Goal: Information Seeking & Learning: Learn about a topic

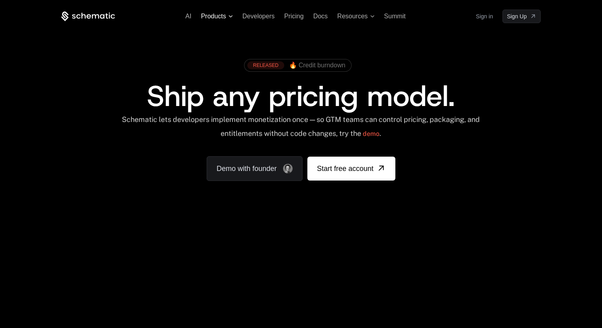
click at [224, 18] on span "Products" at bounding box center [213, 16] width 25 height 7
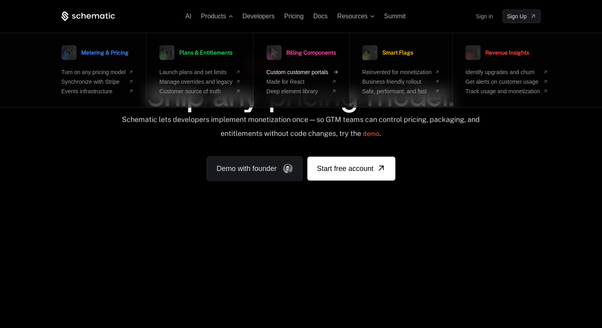
click at [304, 71] on span "Custom customer portals" at bounding box center [297, 72] width 62 height 6
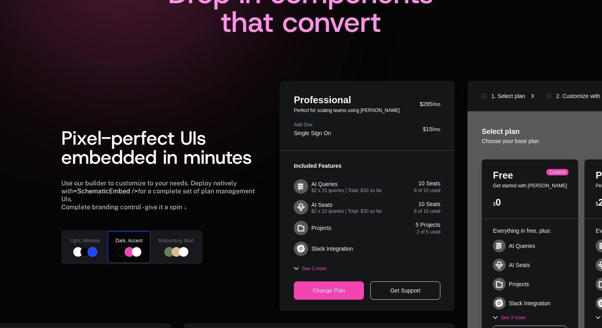
scroll to position [140, 0]
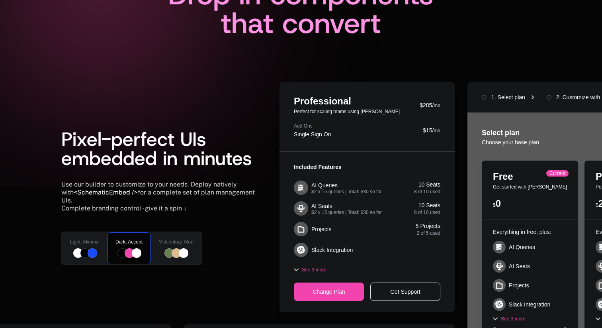
click at [172, 146] on span "Pixel-perfect UIs embedded in minutes" at bounding box center [156, 148] width 191 height 45
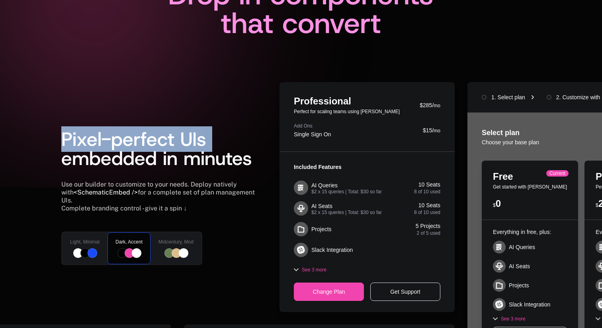
click at [172, 146] on span "Pixel-perfect UIs embedded in minutes" at bounding box center [156, 148] width 191 height 45
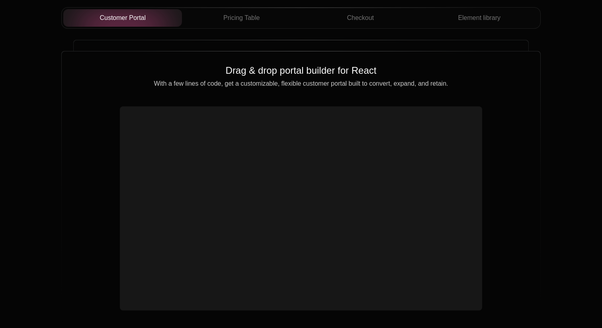
scroll to position [777, 0]
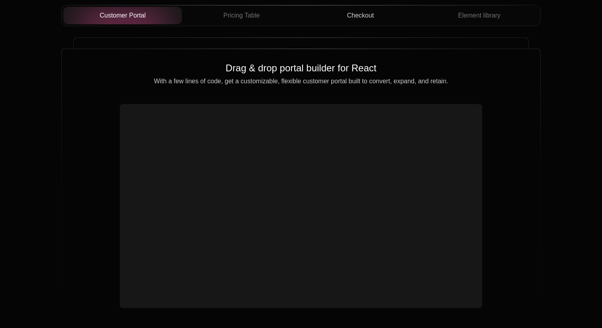
click at [358, 18] on span "Checkout" at bounding box center [360, 16] width 27 height 10
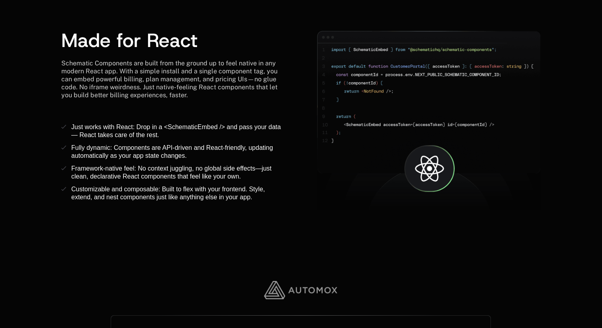
scroll to position [1124, 0]
click at [197, 125] on span "Just works with React: Drop in a <SchematicEmbed /> and pass your data — React …" at bounding box center [176, 130] width 211 height 15
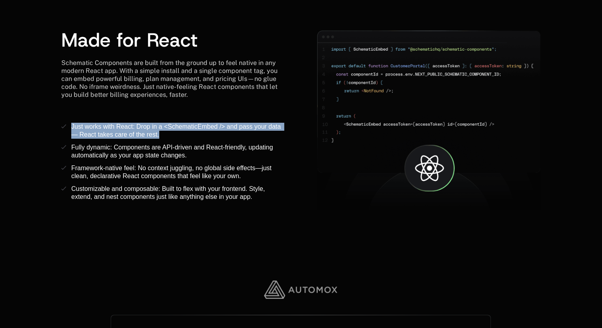
click at [197, 125] on span "Just works with React: Drop in a <SchematicEmbed /> and pass your data — React …" at bounding box center [176, 130] width 211 height 15
